Goal: Communication & Community: Answer question/provide support

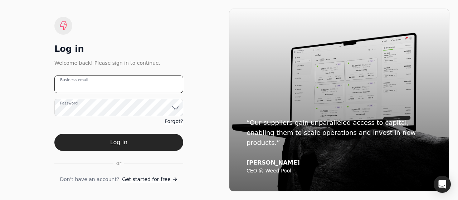
click at [135, 90] on email "Business email" at bounding box center [118, 84] width 129 height 18
type email "[EMAIL_ADDRESS][DOMAIN_NAME]"
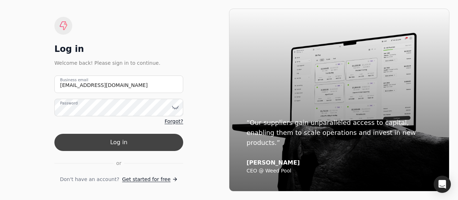
click at [130, 142] on button "Log in" at bounding box center [118, 142] width 129 height 17
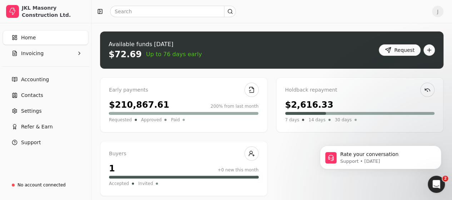
click at [435, 184] on icon "Open Intercom Messenger" at bounding box center [437, 184] width 12 height 12
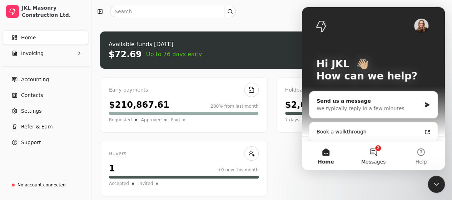
click at [372, 148] on button "2 Messages" at bounding box center [374, 155] width 48 height 29
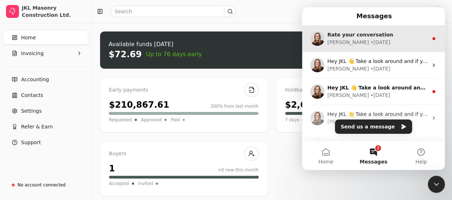
click at [370, 42] on div "• [DATE]" at bounding box center [380, 43] width 20 height 8
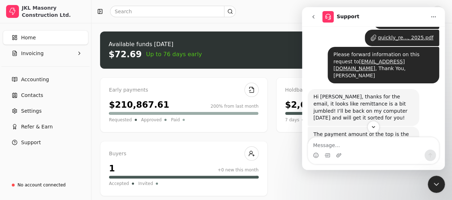
scroll to position [162, 0]
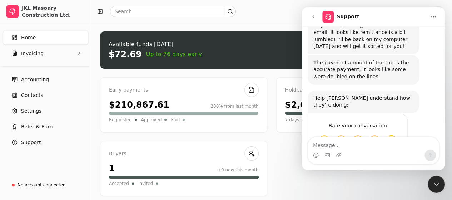
click at [329, 146] on textarea "Message…" at bounding box center [373, 143] width 131 height 12
type textarea "Thank You,"
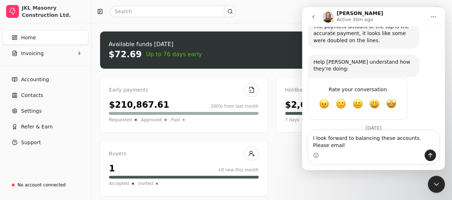
scroll to position [215, 0]
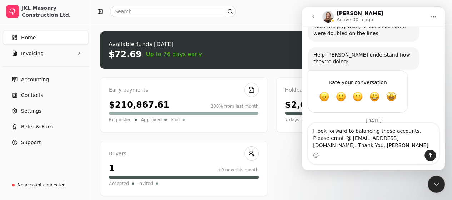
type textarea "I look forward to balancing these accounts. Please email @ [EMAIL_ADDRESS][DOMA…"
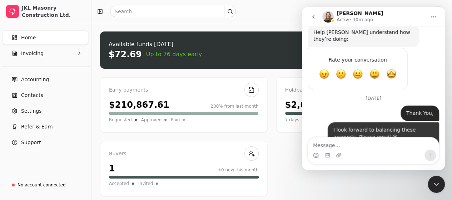
scroll to position [238, 0]
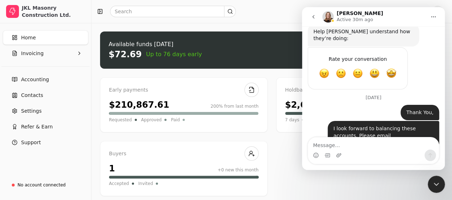
click at [322, 195] on div "Early payments $210,867.61 200% from last month Requested Approved Paid Holdbac…" at bounding box center [272, 136] width 344 height 119
click at [249, 22] on div "J" at bounding box center [272, 11] width 361 height 23
click at [55, 39] on link "Home" at bounding box center [45, 37] width 85 height 14
click at [417, 3] on div "J" at bounding box center [272, 11] width 361 height 23
click at [435, 15] on icon "Home" at bounding box center [434, 17] width 6 height 6
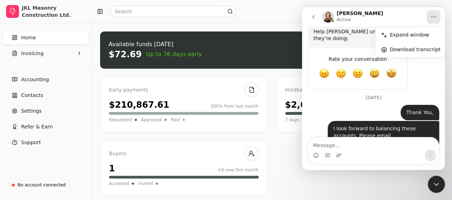
click at [345, 183] on div "Early payments $210,867.61 200% from last month Requested Approved Paid Holdbac…" at bounding box center [272, 136] width 344 height 119
drag, startPoint x: 397, startPoint y: 13, endPoint x: 373, endPoint y: 17, distance: 24.6
click at [374, 17] on div "[PERSON_NAME] Active" at bounding box center [374, 17] width 104 height 13
click at [314, 18] on icon "go back" at bounding box center [314, 17] width 6 height 6
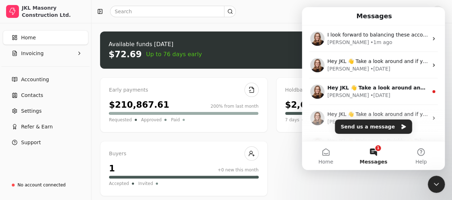
scroll to position [0, 0]
click at [329, 153] on button "Home" at bounding box center [326, 155] width 48 height 29
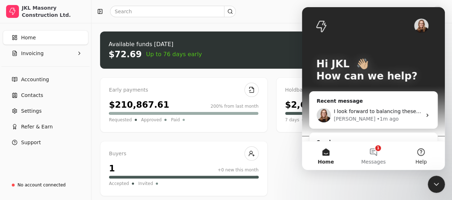
scroll to position [143, 0]
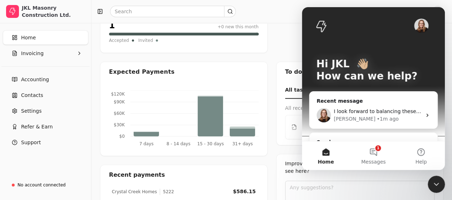
click at [438, 180] on icon "Close Intercom Messenger" at bounding box center [436, 184] width 9 height 9
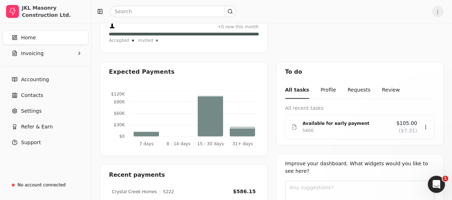
scroll to position [0, 0]
click at [444, 11] on span "J" at bounding box center [437, 11] width 11 height 11
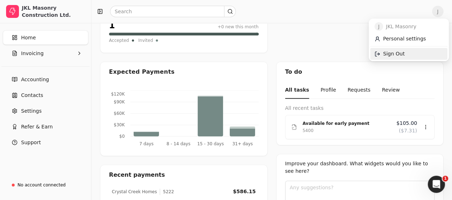
click at [404, 56] on link "Sign Out" at bounding box center [408, 54] width 77 height 12
